Goal: Task Accomplishment & Management: Manage account settings

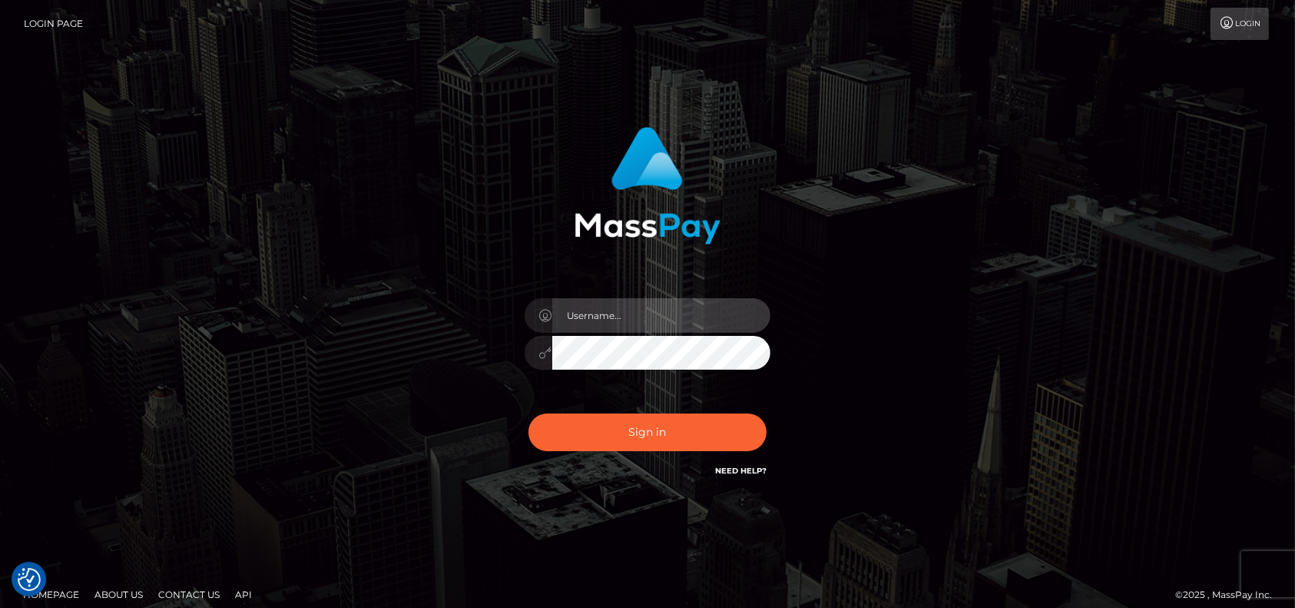
type input "petros.[PERSON_NAME]"
click at [459, 106] on div "petros.kidane" at bounding box center [647, 310] width 1295 height 621
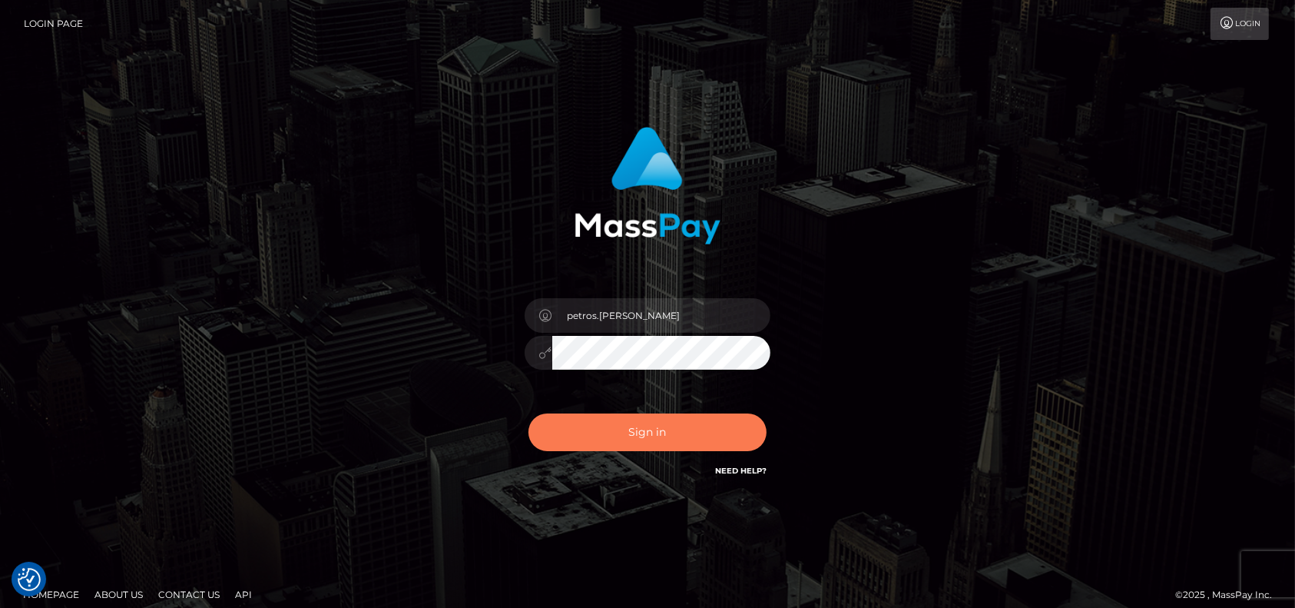
click at [657, 428] on button "Sign in" at bounding box center [647, 432] width 238 height 38
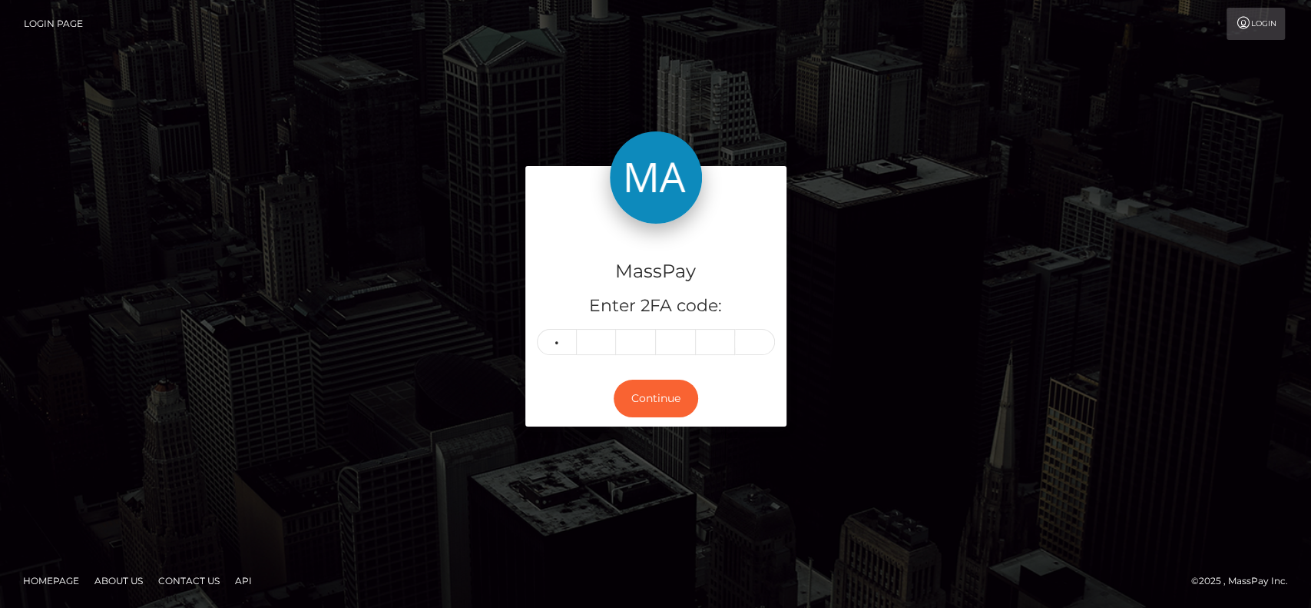
type input "8"
type input "7"
type input "3"
type input "4"
type input "3"
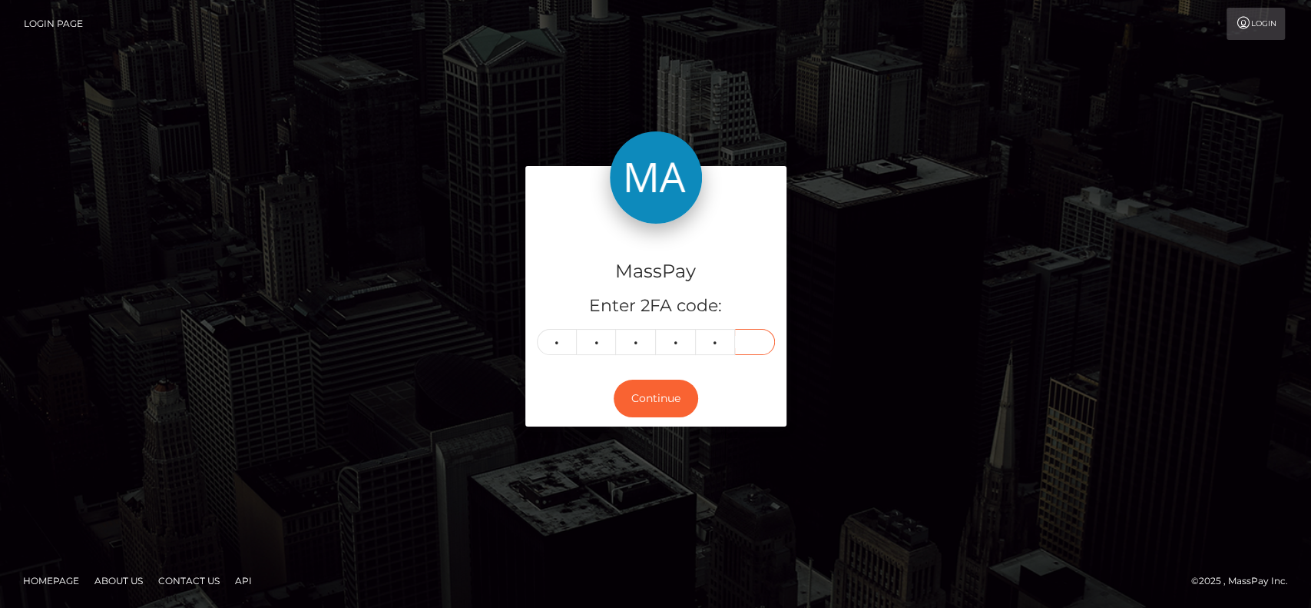
type input "3"
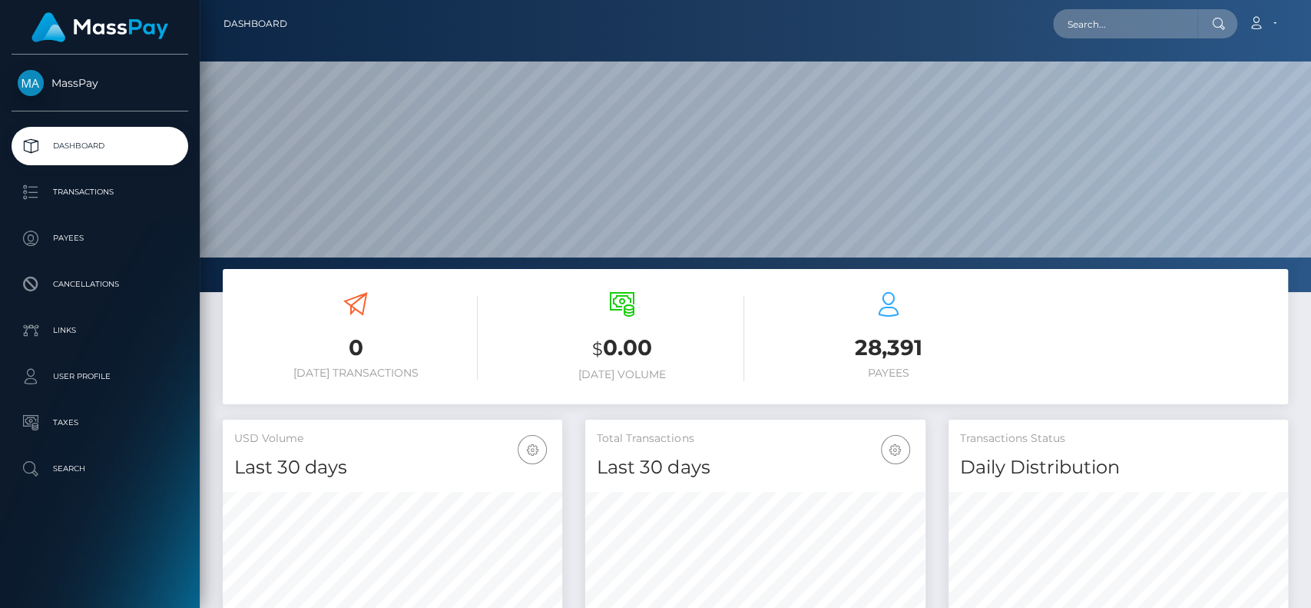
scroll to position [271, 339]
click at [1124, 31] on input "text" at bounding box center [1125, 23] width 144 height 29
paste input "cheesecake.exettv@gmail.com"
type input "cheesecake.exettv@gmail.com"
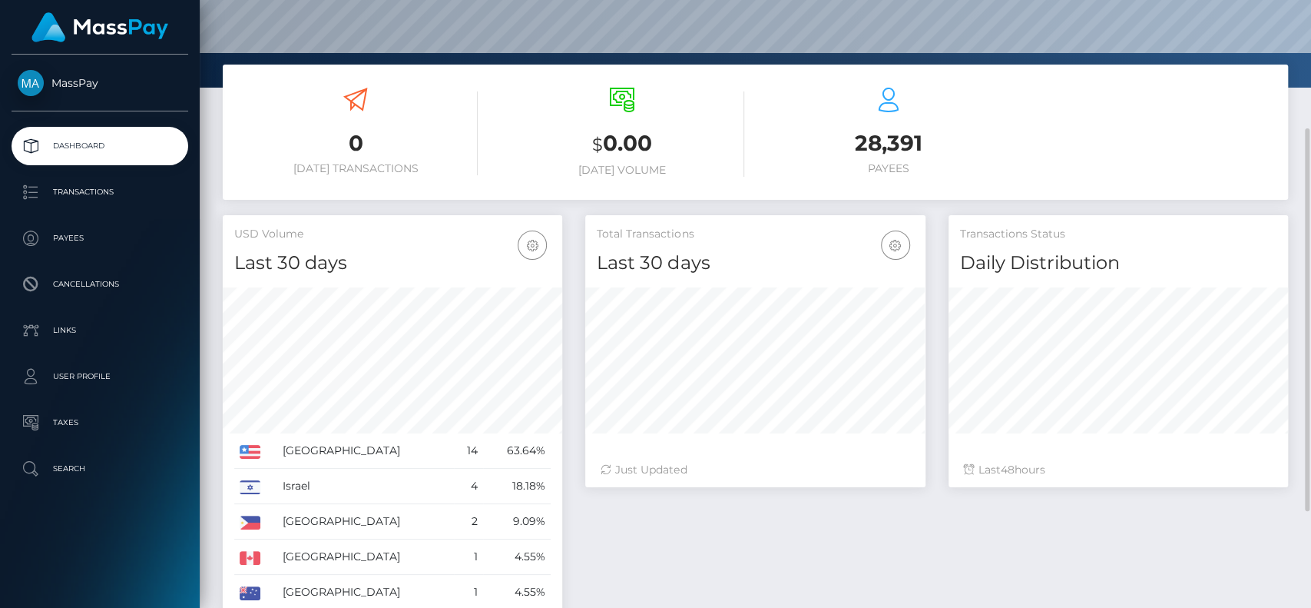
scroll to position [0, 0]
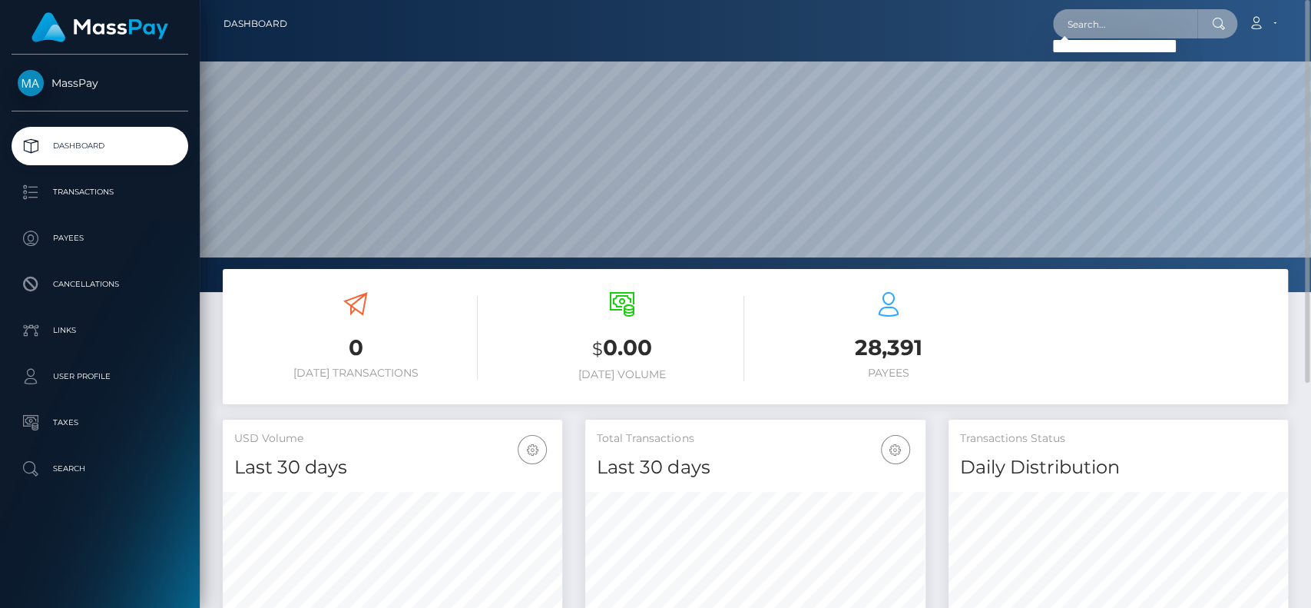
paste input "rachel.valance@gmail.com"
click at [1090, 20] on input "rachel.valance@gmail.com" at bounding box center [1125, 23] width 144 height 29
paste input "bambamwetts"
type input "bambamwetts@gmail.com"
paste input "bambamwetts@gmail.com"
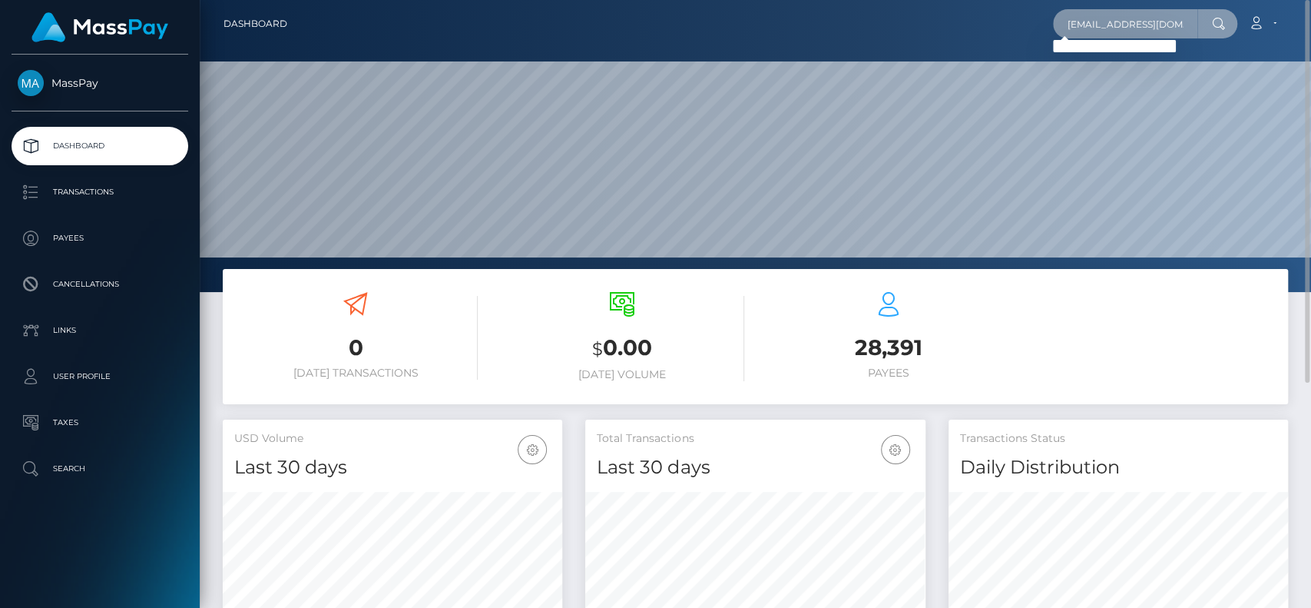
scroll to position [0, 12]
type input "bambamwetts@gmail.com"
type input "T"
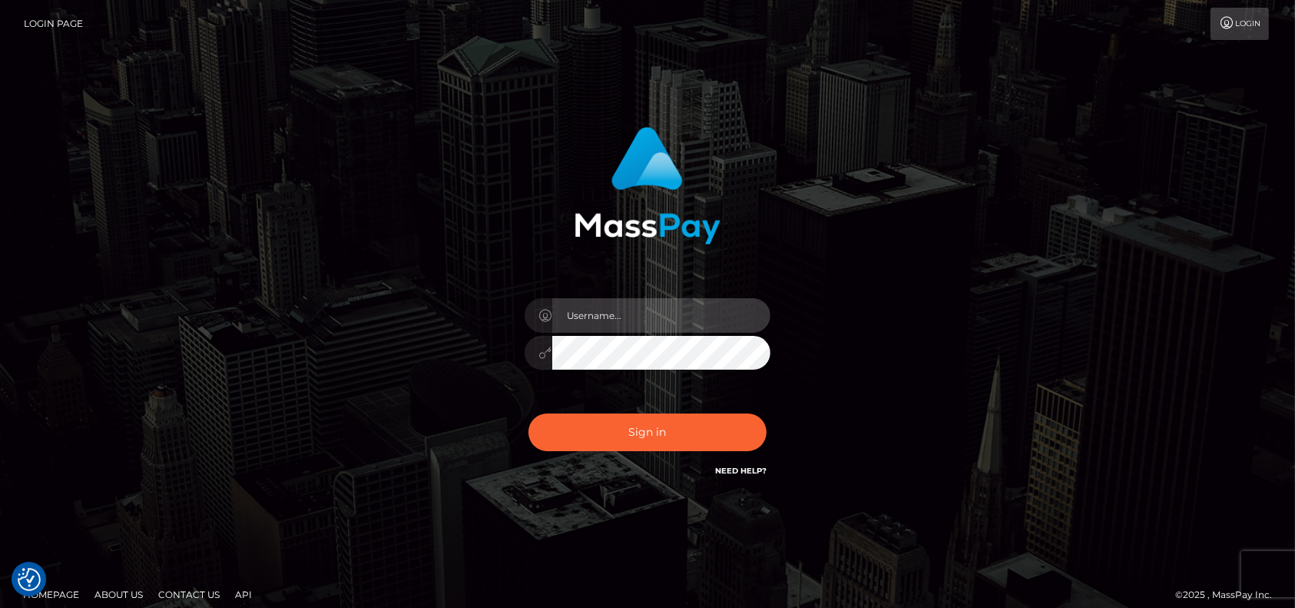
type input "petros.kidane"
click at [628, 409] on div "Sign in Need Help?" at bounding box center [647, 438] width 269 height 68
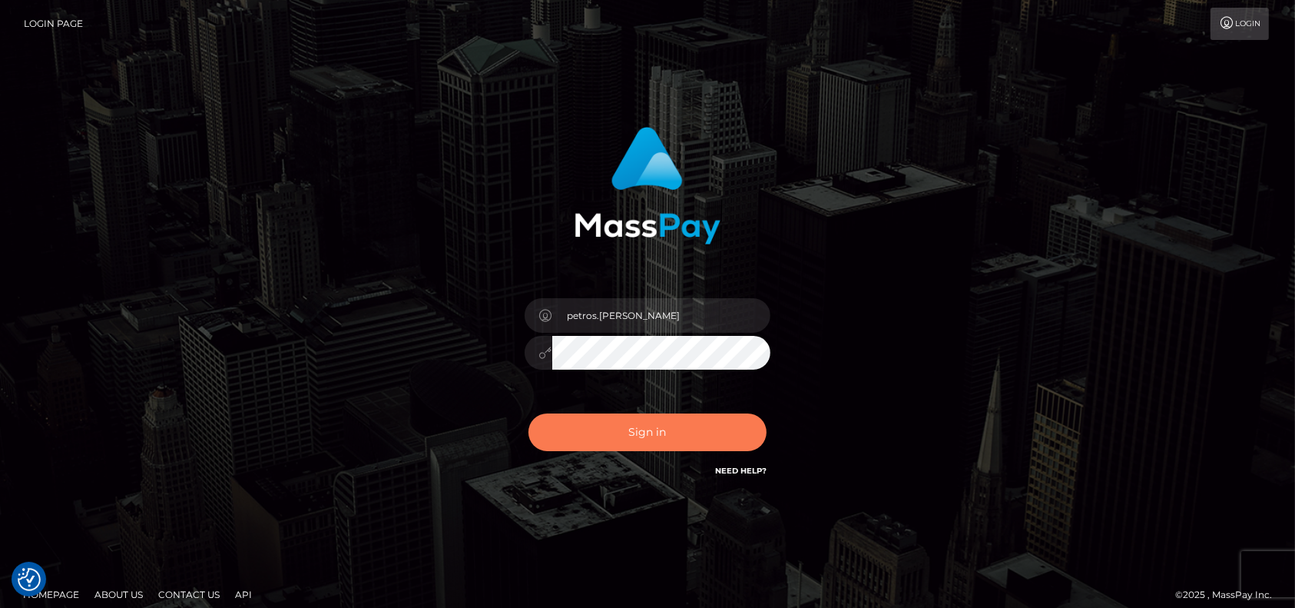
click at [614, 426] on button "Sign in" at bounding box center [647, 432] width 238 height 38
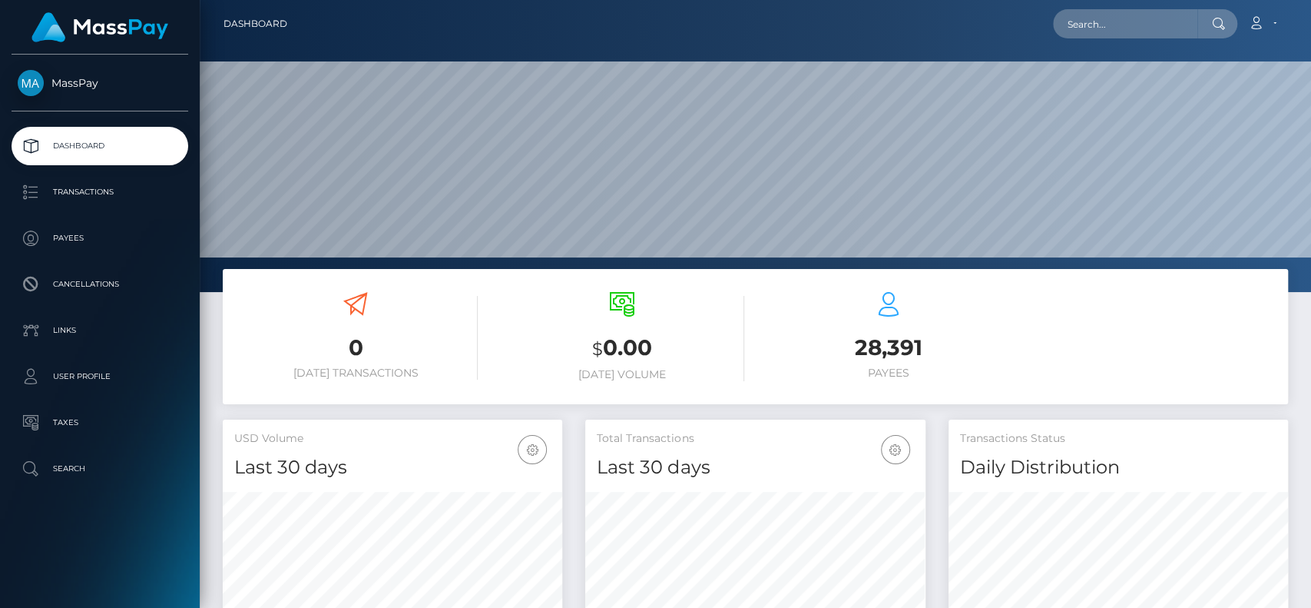
scroll to position [271, 339]
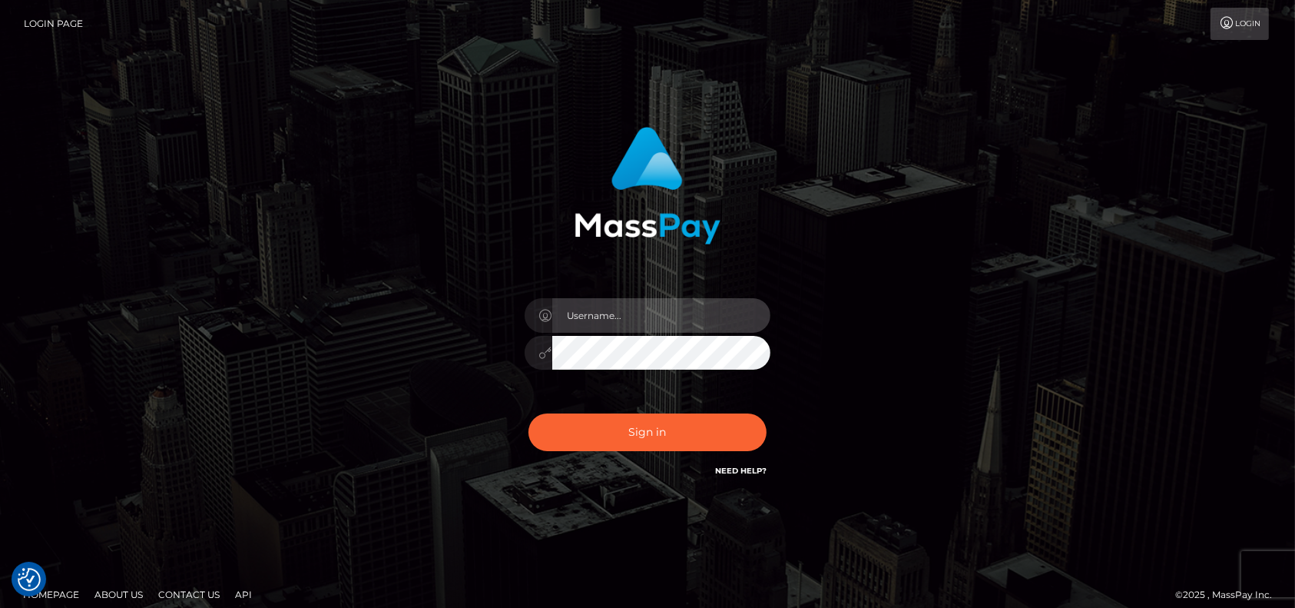
type input "petros.kidane"
click at [634, 455] on div "Sign in Need Help?" at bounding box center [647, 438] width 269 height 68
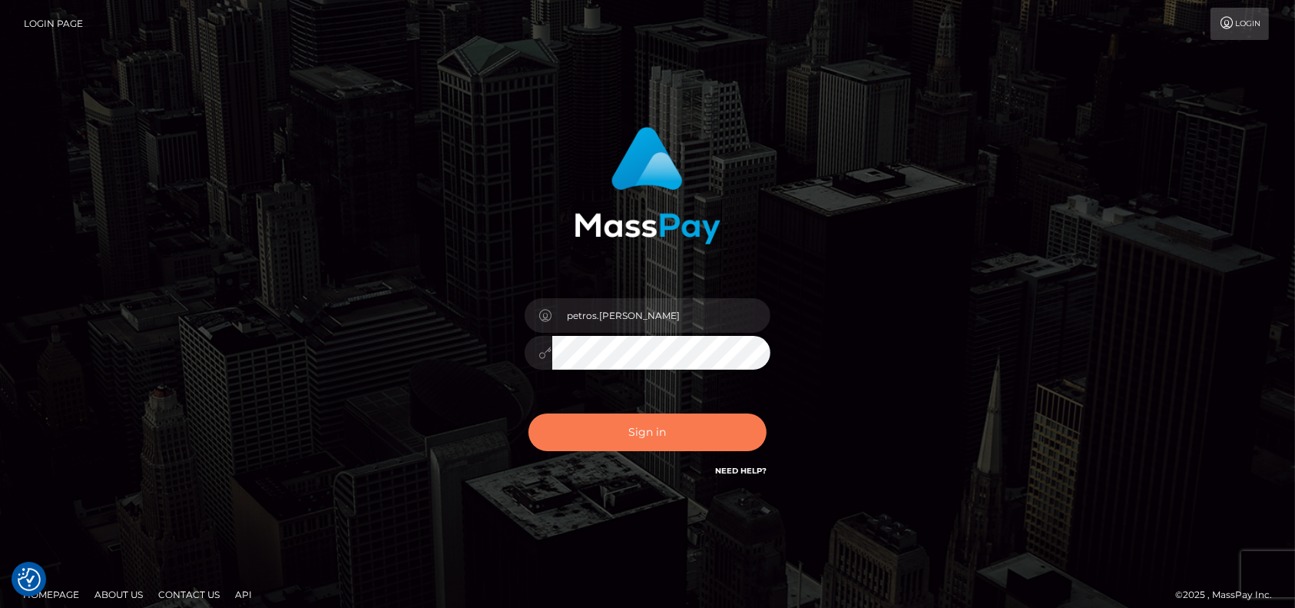
click at [646, 432] on button "Sign in" at bounding box center [647, 432] width 238 height 38
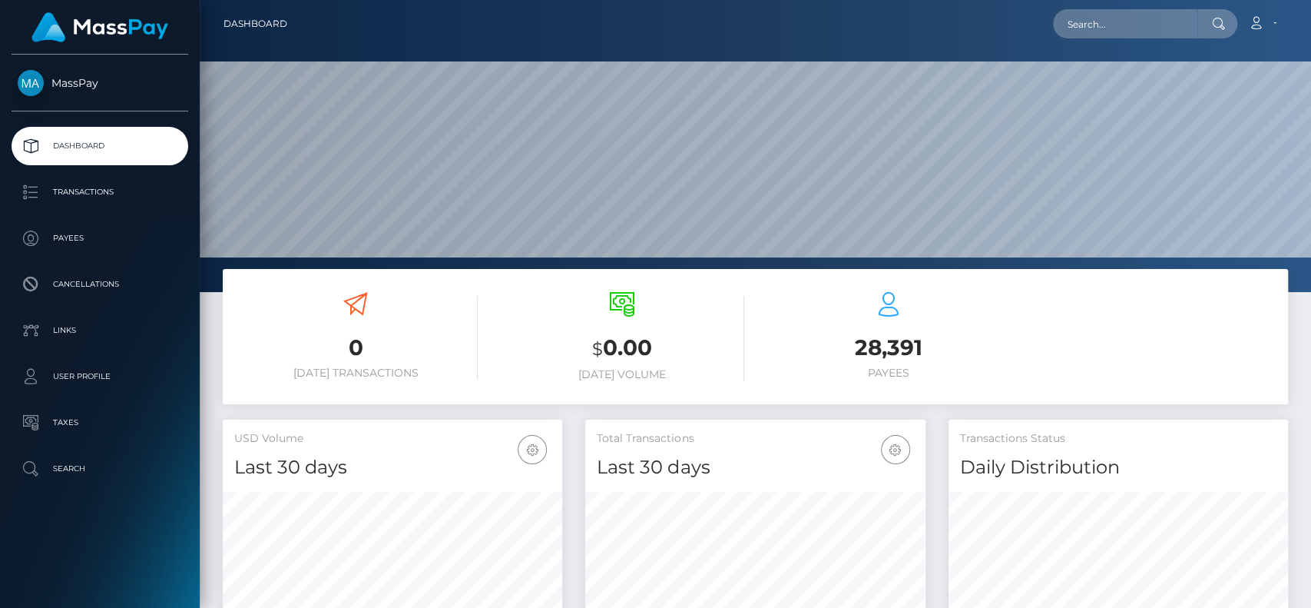
scroll to position [271, 339]
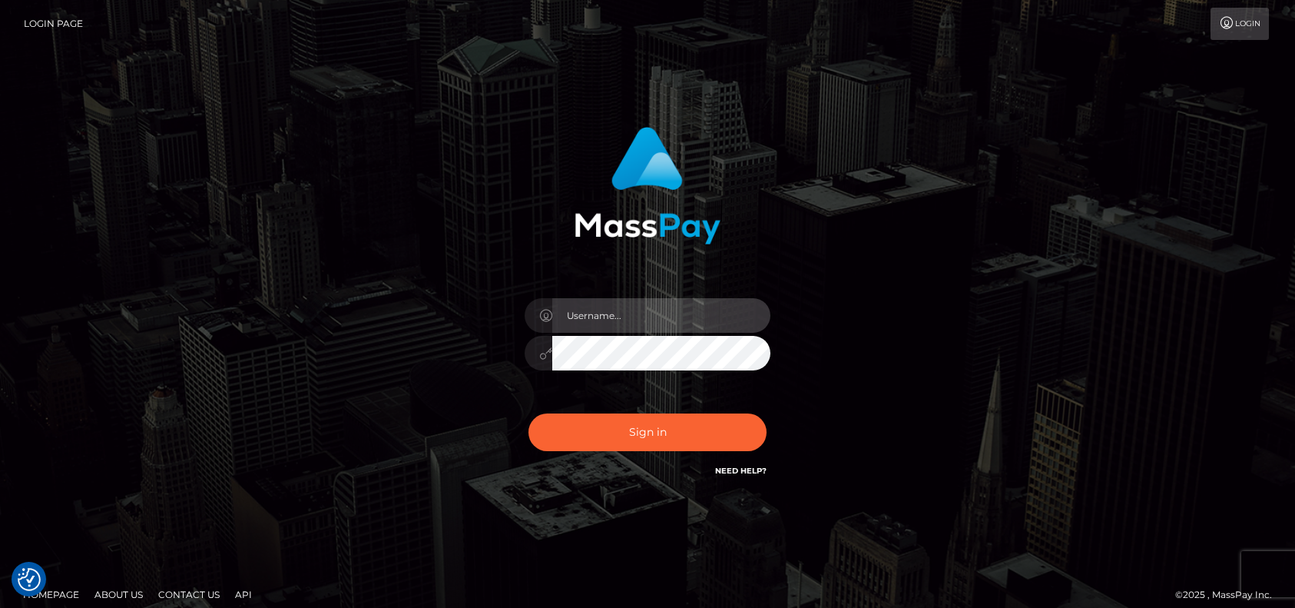
type input "petros.kidane"
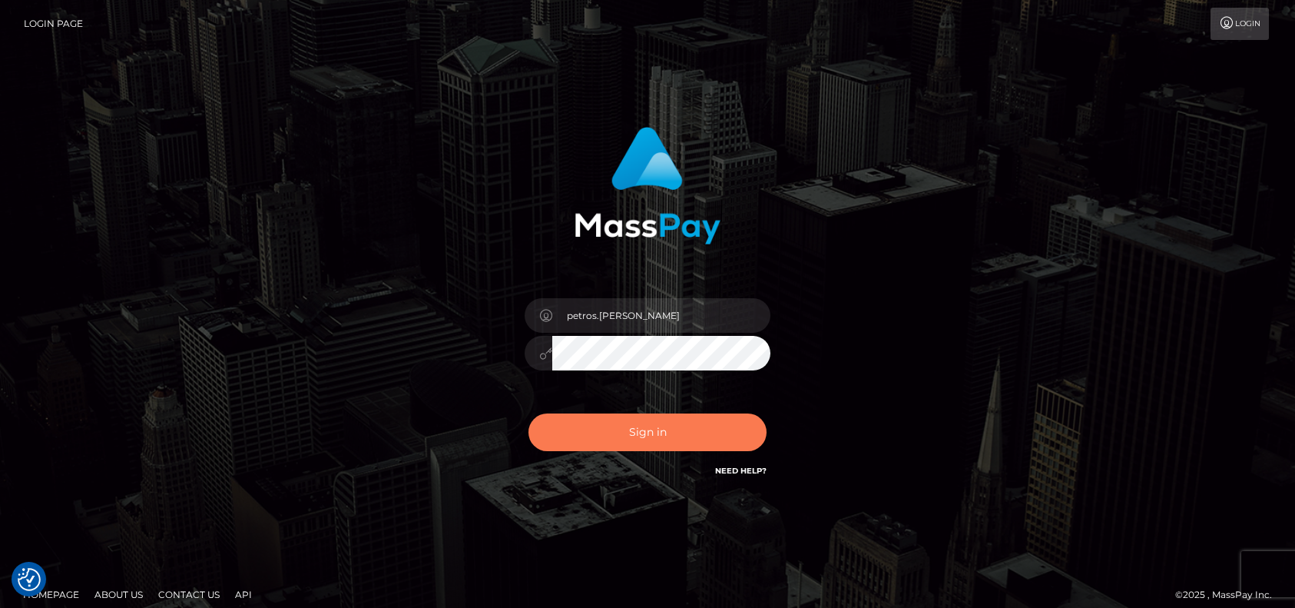
click at [659, 424] on button "Sign in" at bounding box center [647, 432] width 238 height 38
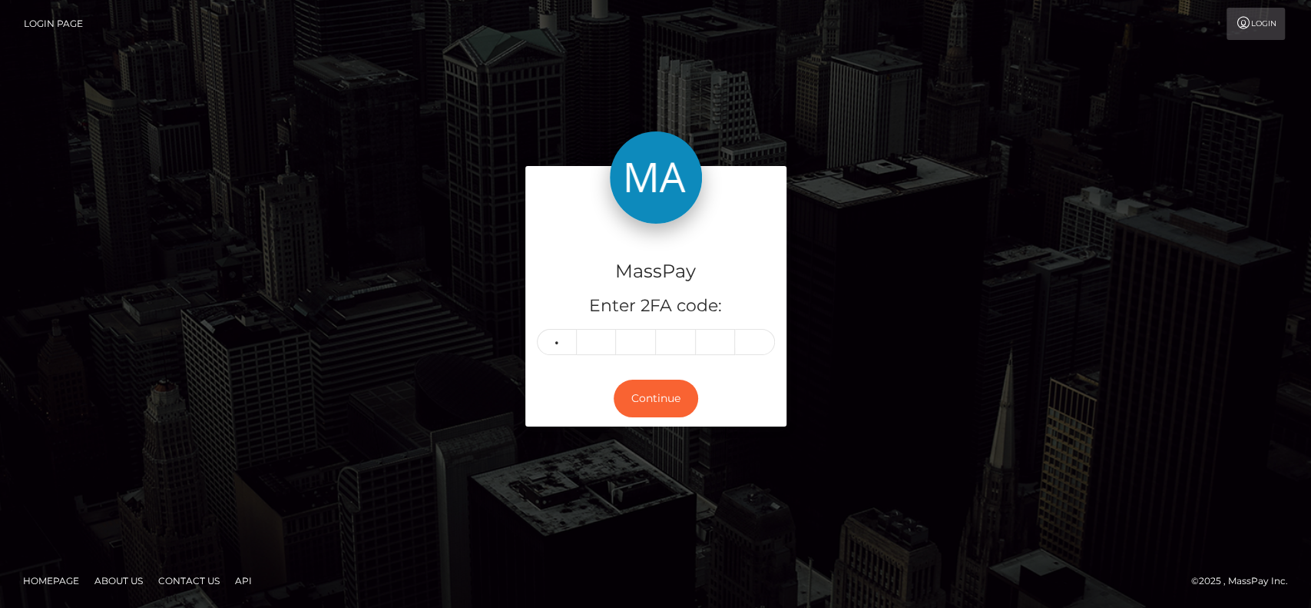
type input "7"
type input "1"
type input "6"
type input "2"
type input "6"
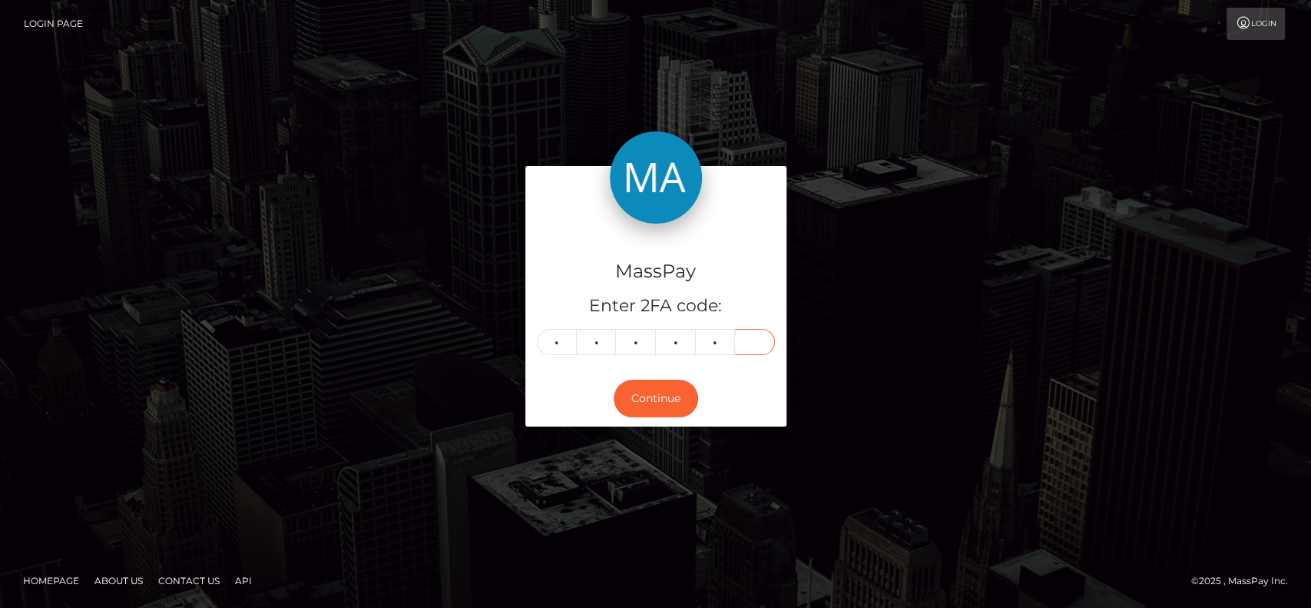
type input "0"
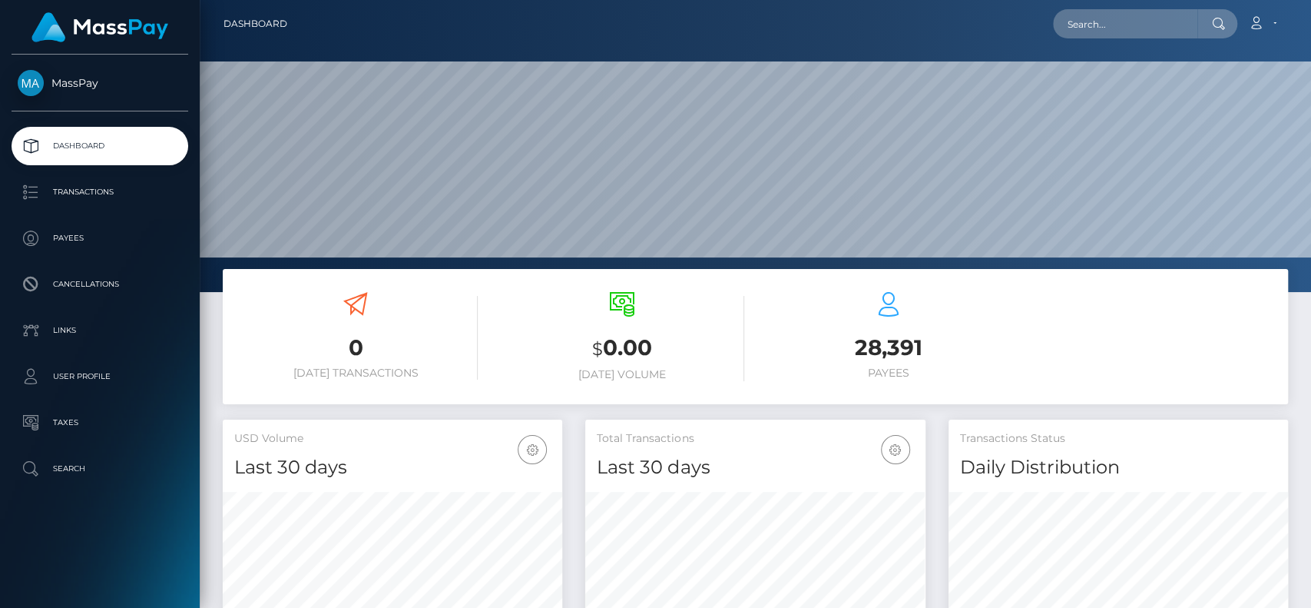
scroll to position [271, 339]
